Goal: Check status: Check status

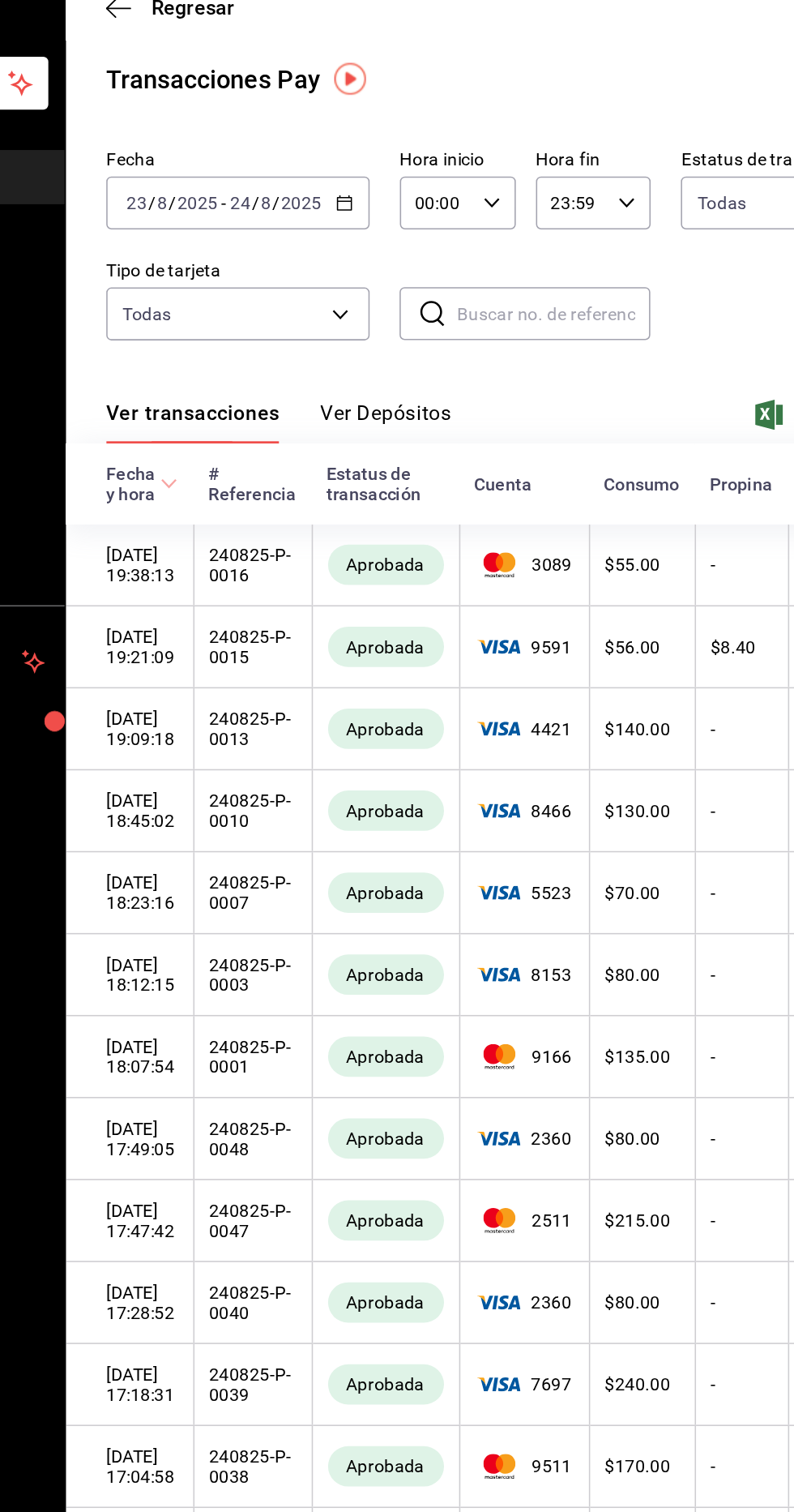
click at [420, 340] on button "Ver Depósitos" at bounding box center [416, 332] width 84 height 28
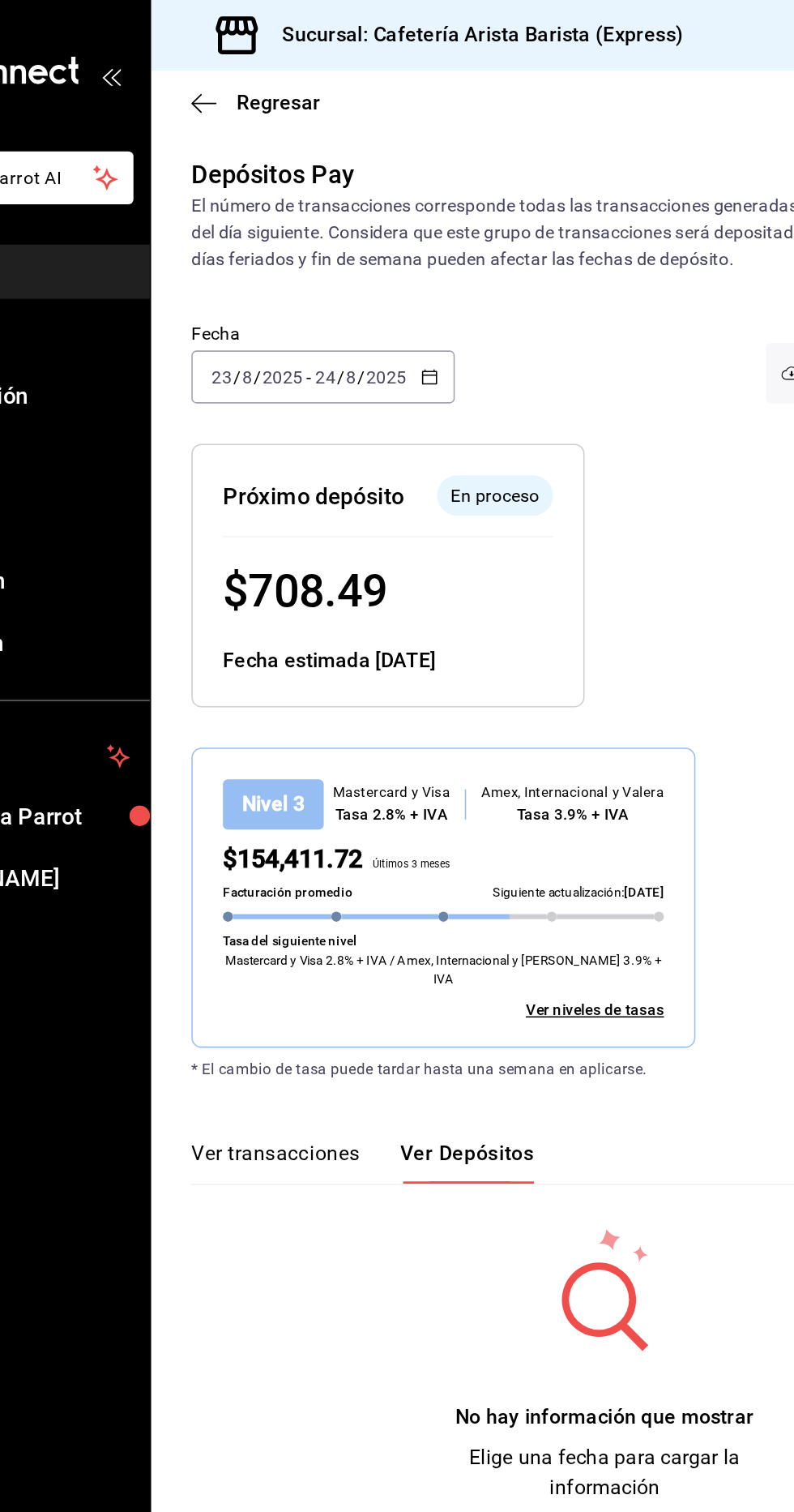
click at [313, 733] on button "Ver transacciones" at bounding box center [291, 747] width 108 height 28
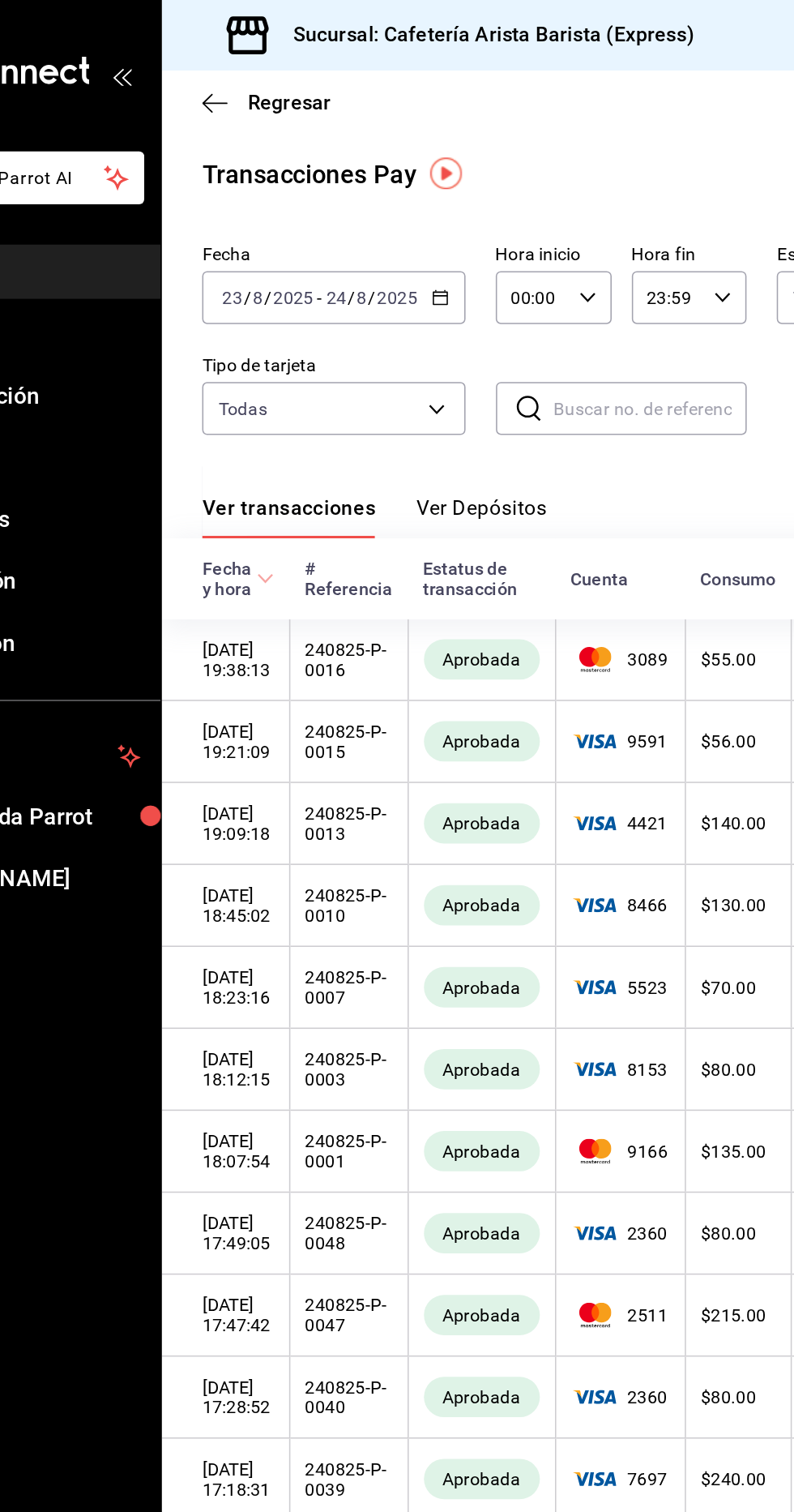
click at [422, 326] on button "Ver Depósitos" at bounding box center [416, 332] width 84 height 28
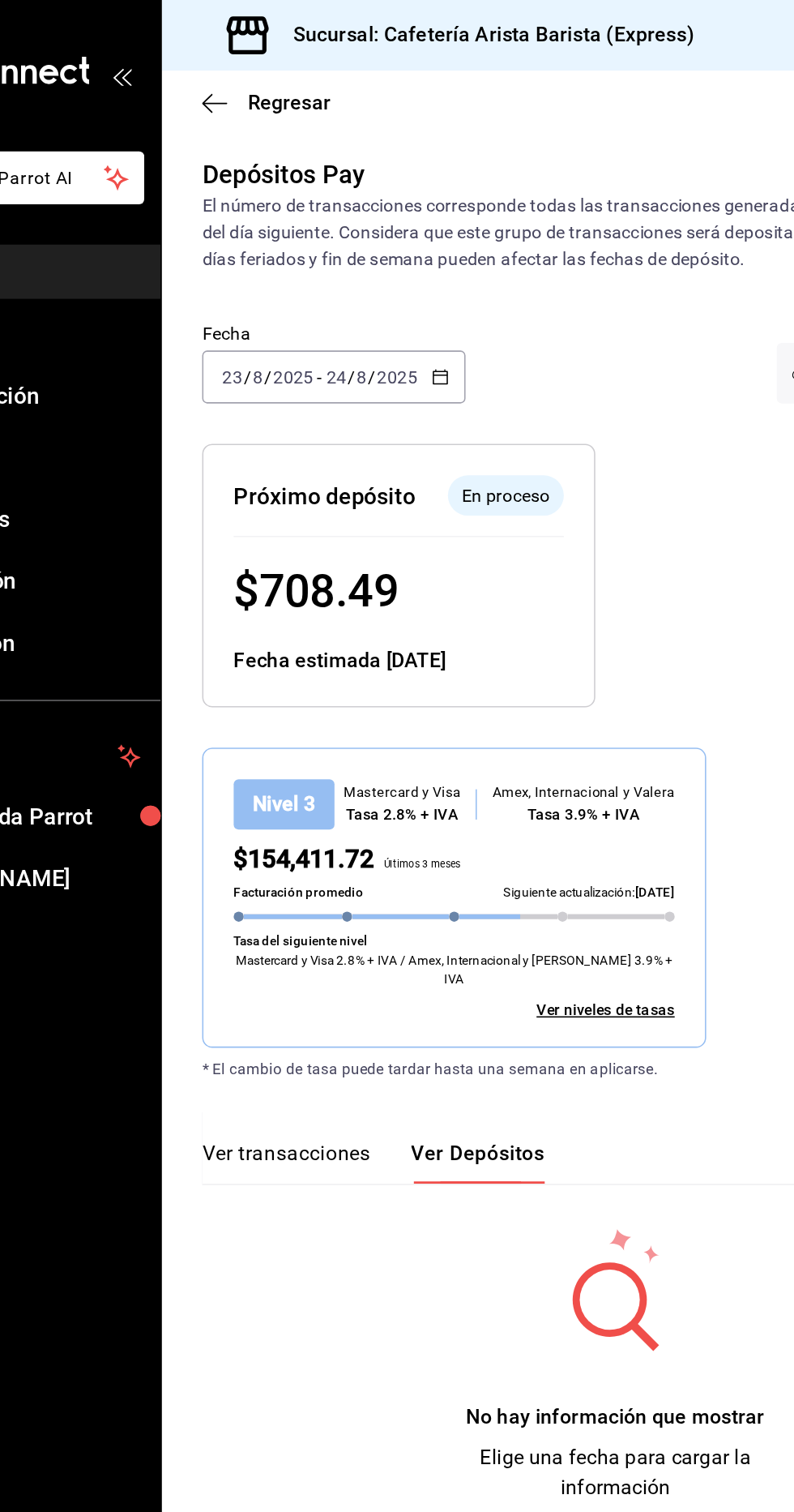
click at [388, 242] on icon "button" at bounding box center [390, 242] width 12 height 12
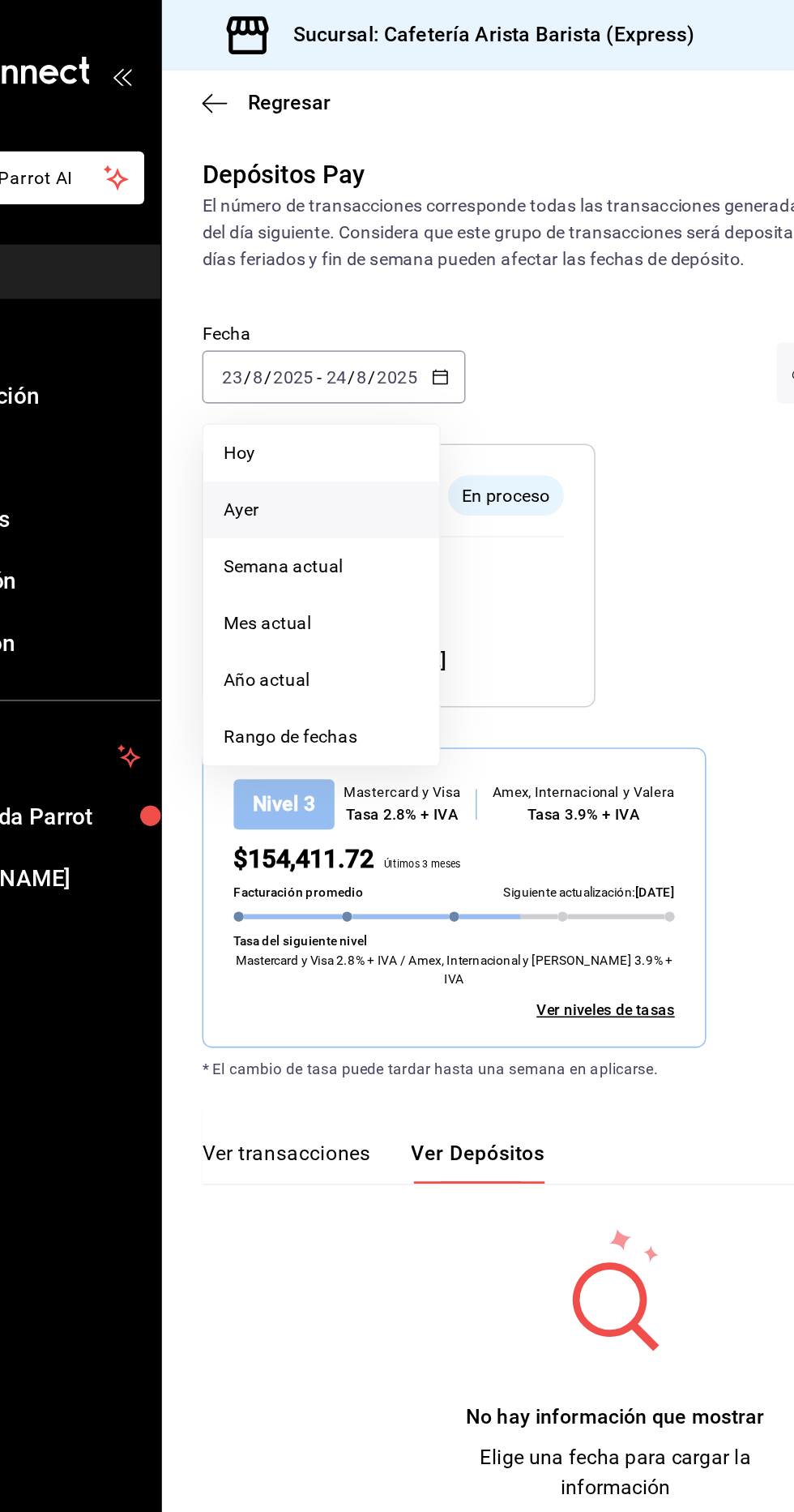
click at [329, 335] on li "Ayer" at bounding box center [313, 328] width 152 height 37
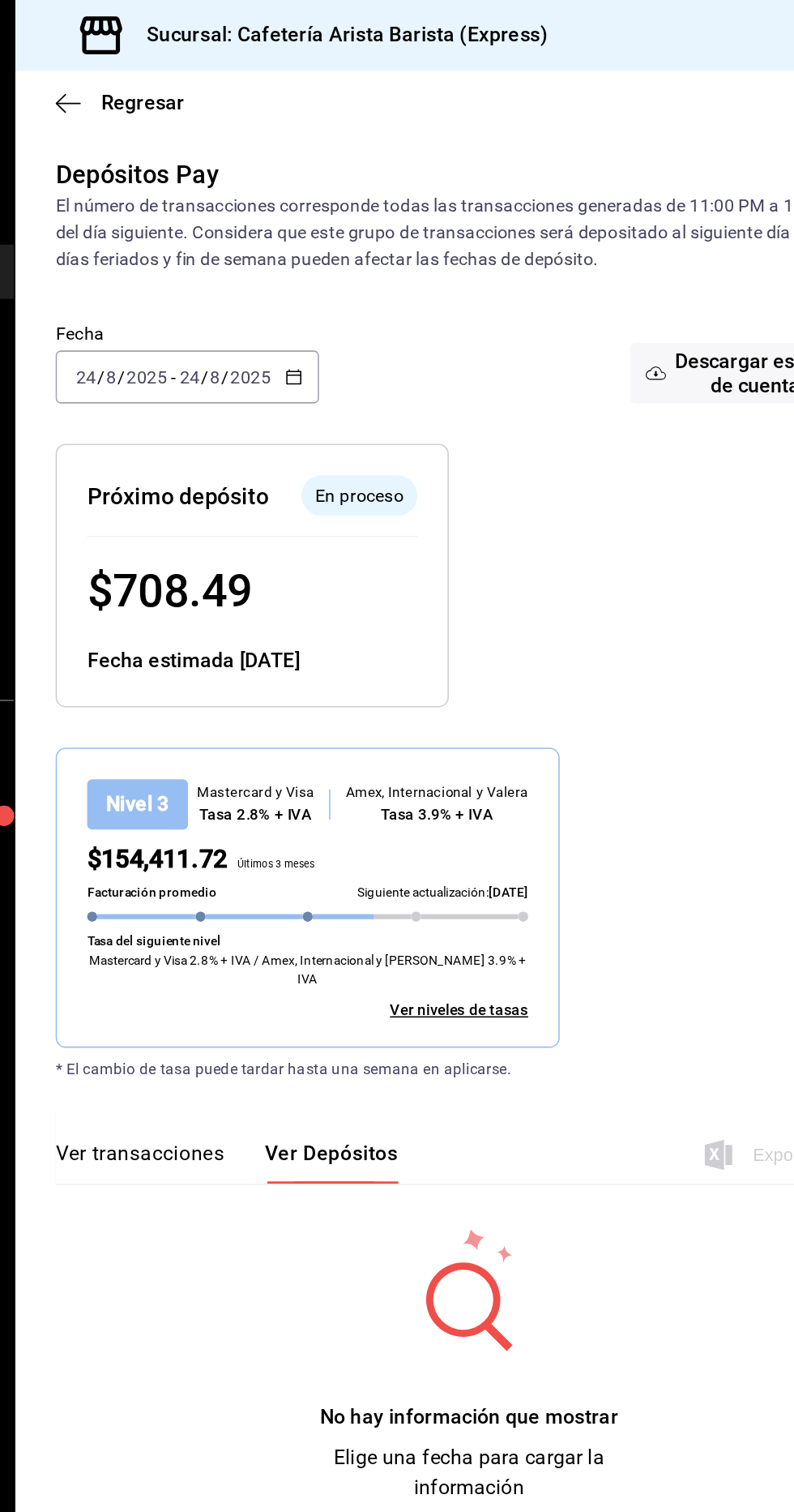
click at [367, 242] on input "2025" at bounding box center [362, 242] width 28 height 13
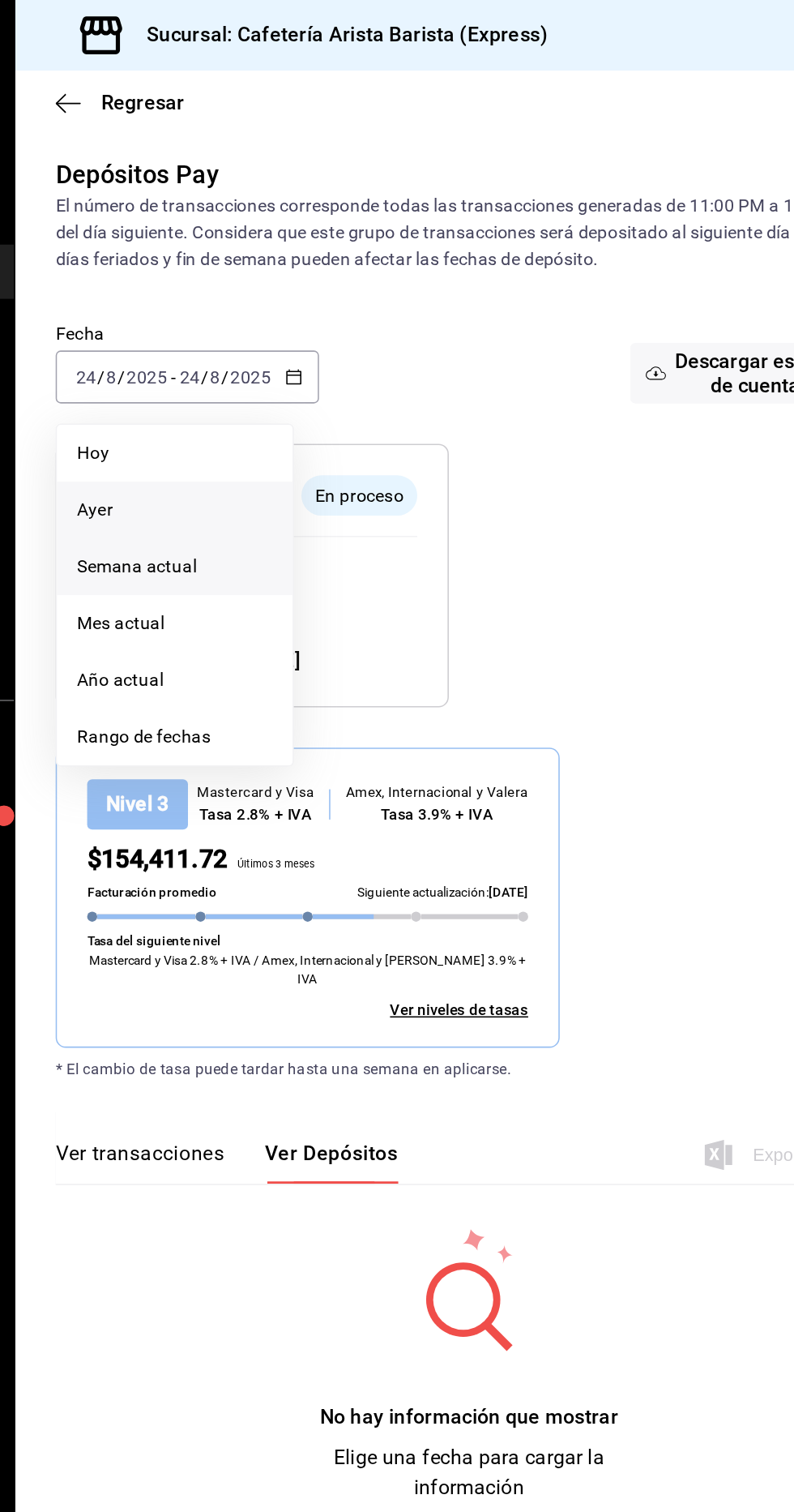
click at [349, 362] on span "Semana actual" at bounding box center [313, 364] width 126 height 17
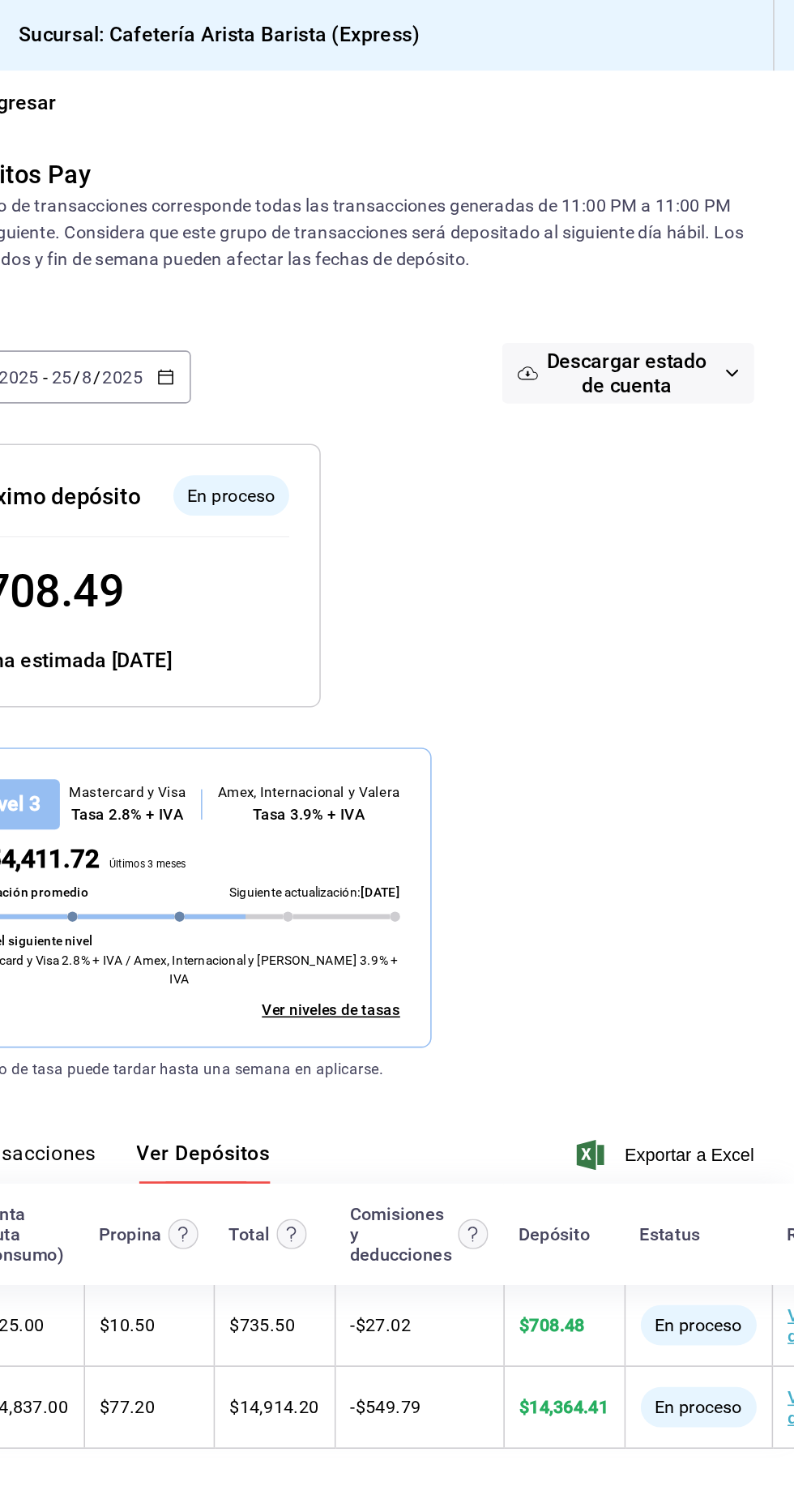
scroll to position [0, 190]
